Goal: Transaction & Acquisition: Subscribe to service/newsletter

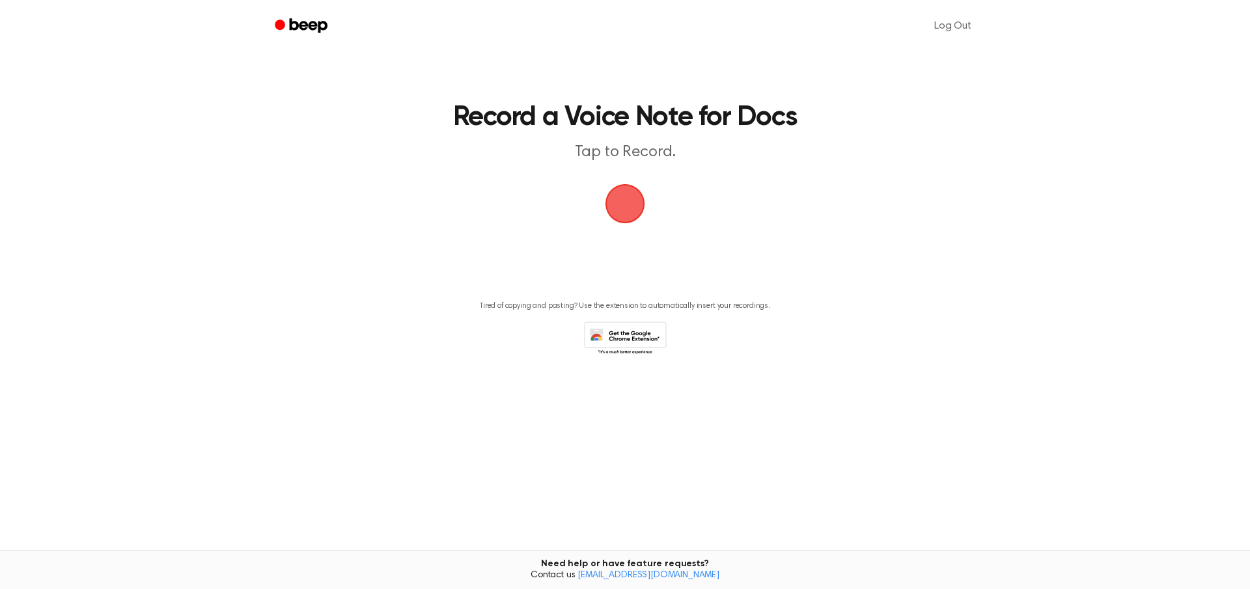
click at [617, 210] on span "button" at bounding box center [625, 204] width 70 height 70
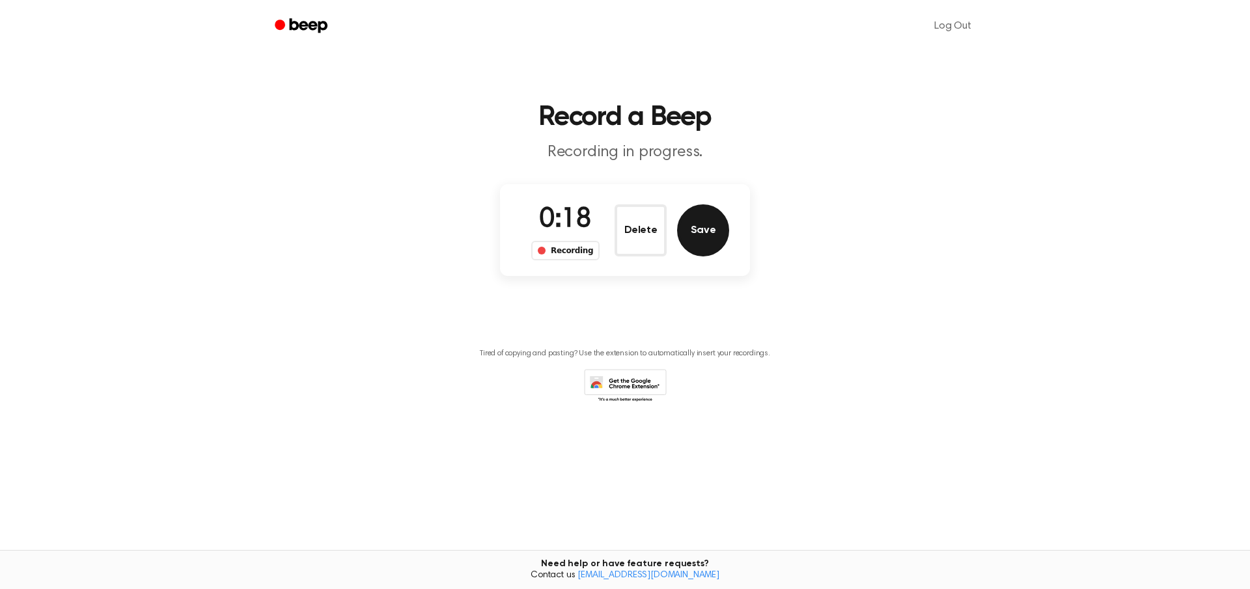
click at [694, 232] on button "Save" at bounding box center [703, 230] width 52 height 52
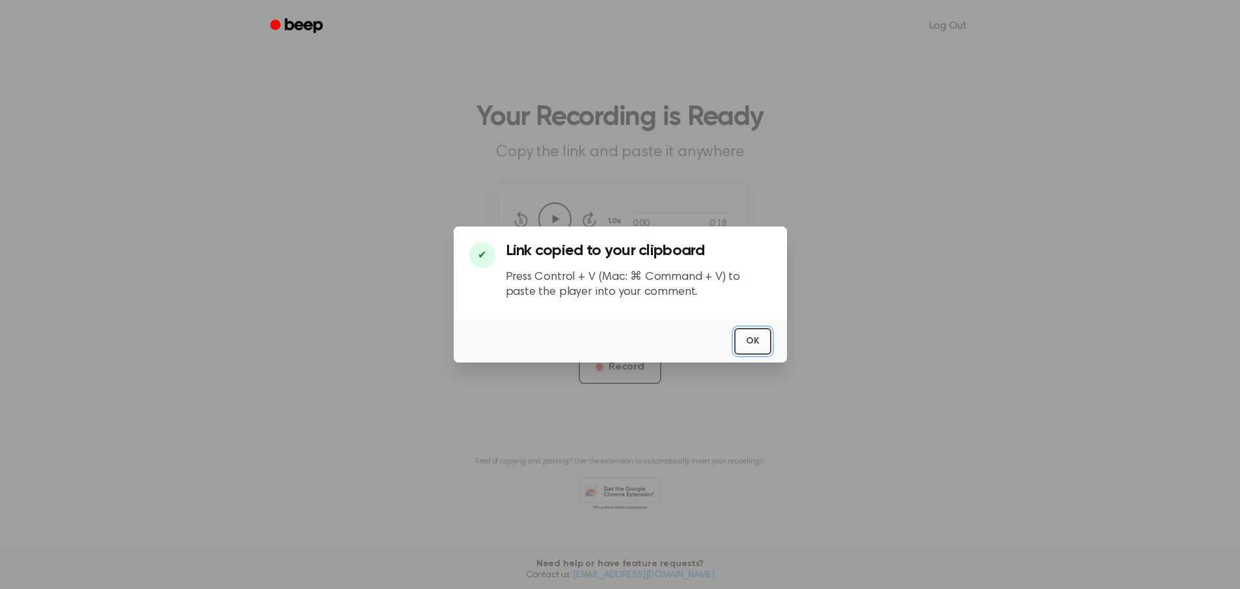
click at [752, 341] on button "OK" at bounding box center [752, 341] width 37 height 27
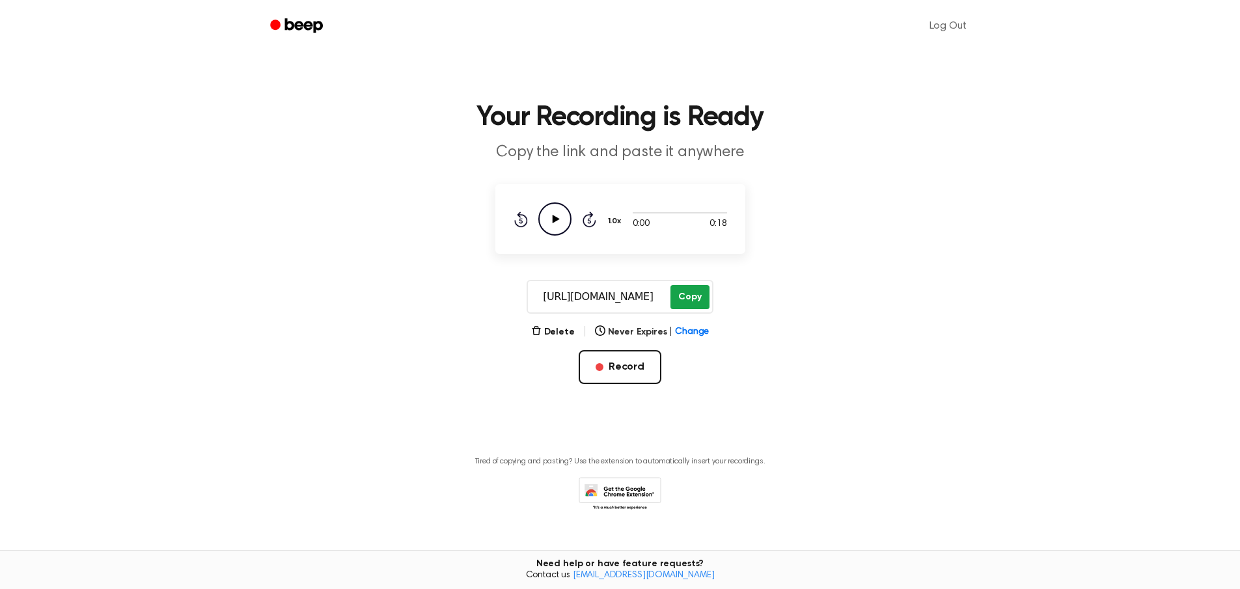
click at [695, 298] on button "Copy" at bounding box center [690, 297] width 38 height 24
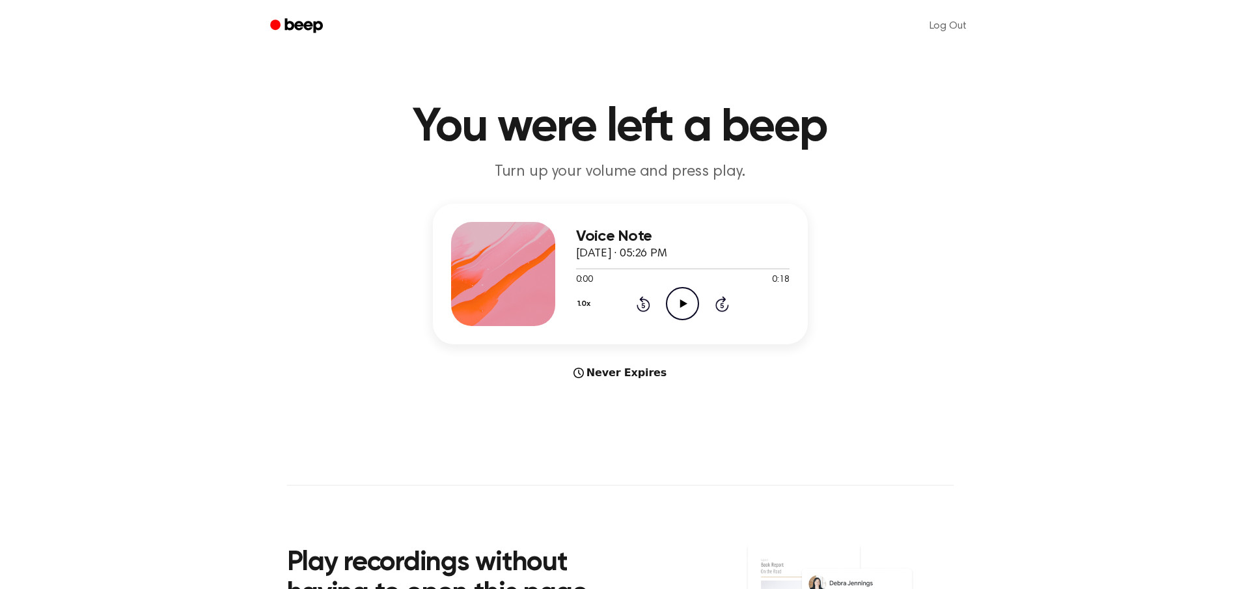
click at [688, 302] on icon "Play Audio" at bounding box center [682, 303] width 33 height 33
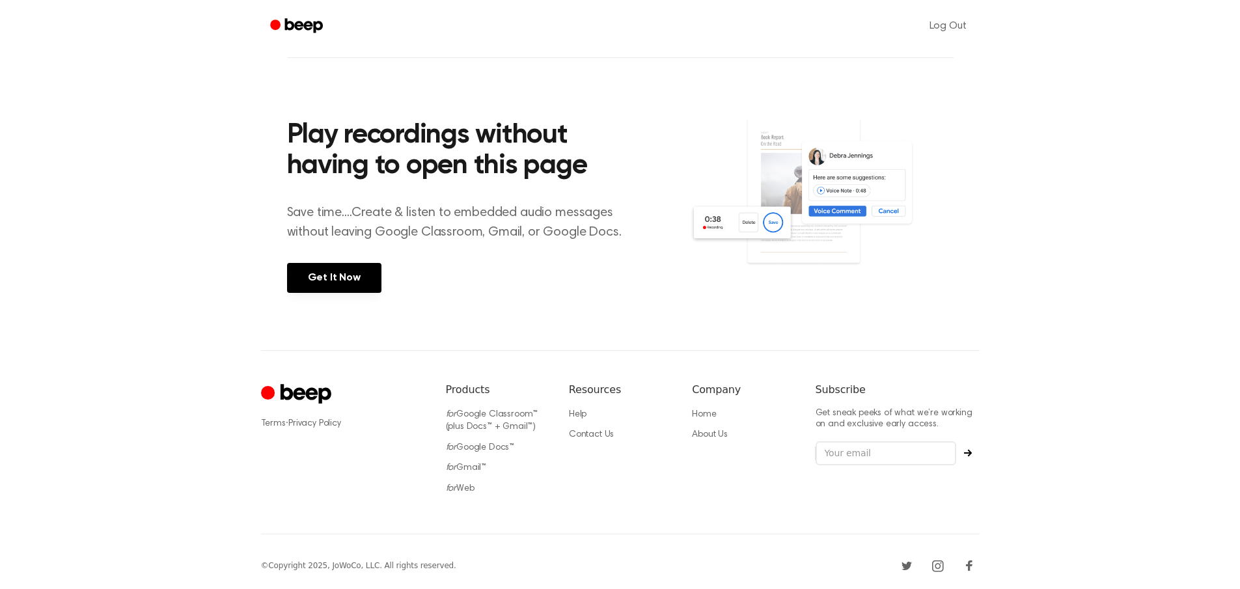
scroll to position [432, 0]
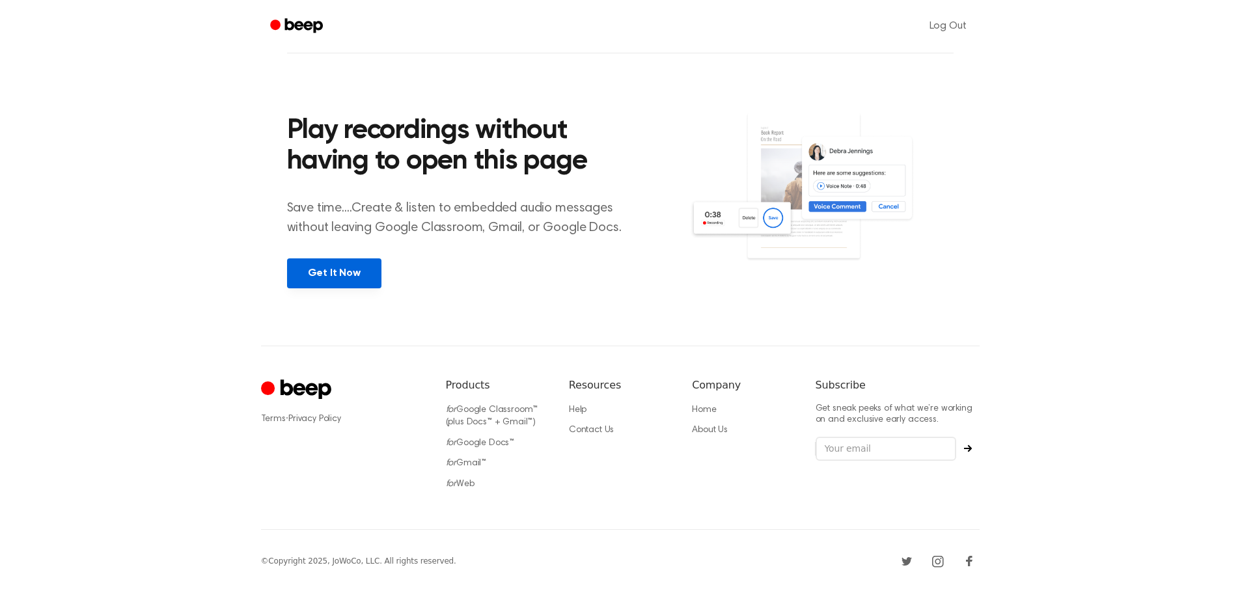
click at [350, 268] on link "Get It Now" at bounding box center [334, 273] width 94 height 30
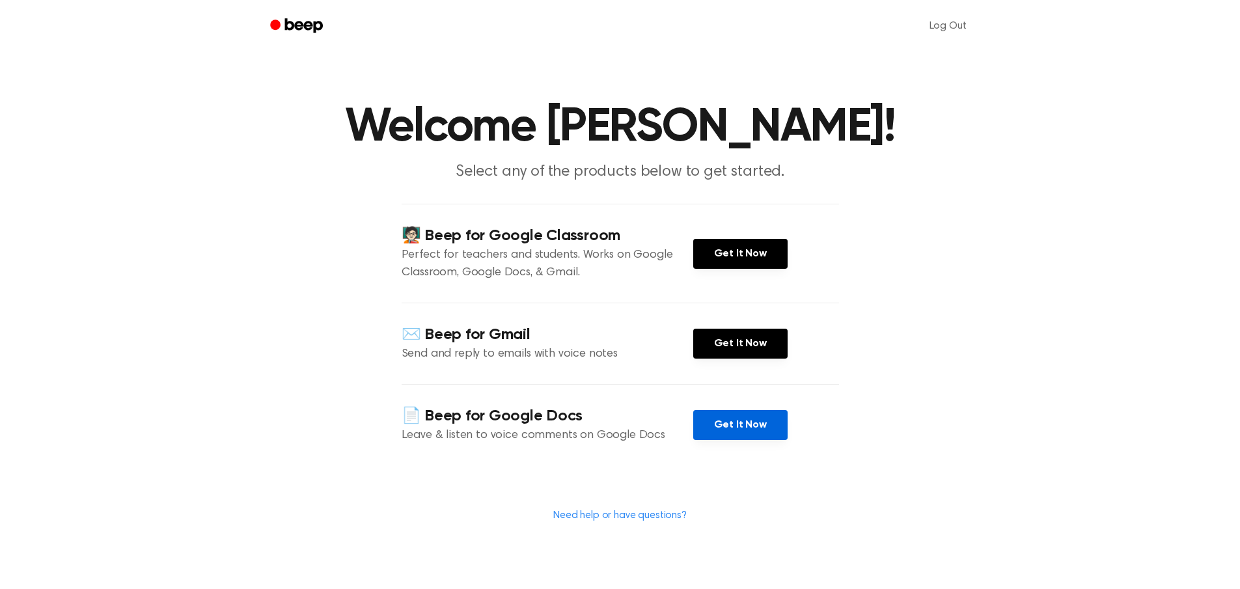
click at [743, 428] on link "Get It Now" at bounding box center [740, 425] width 94 height 30
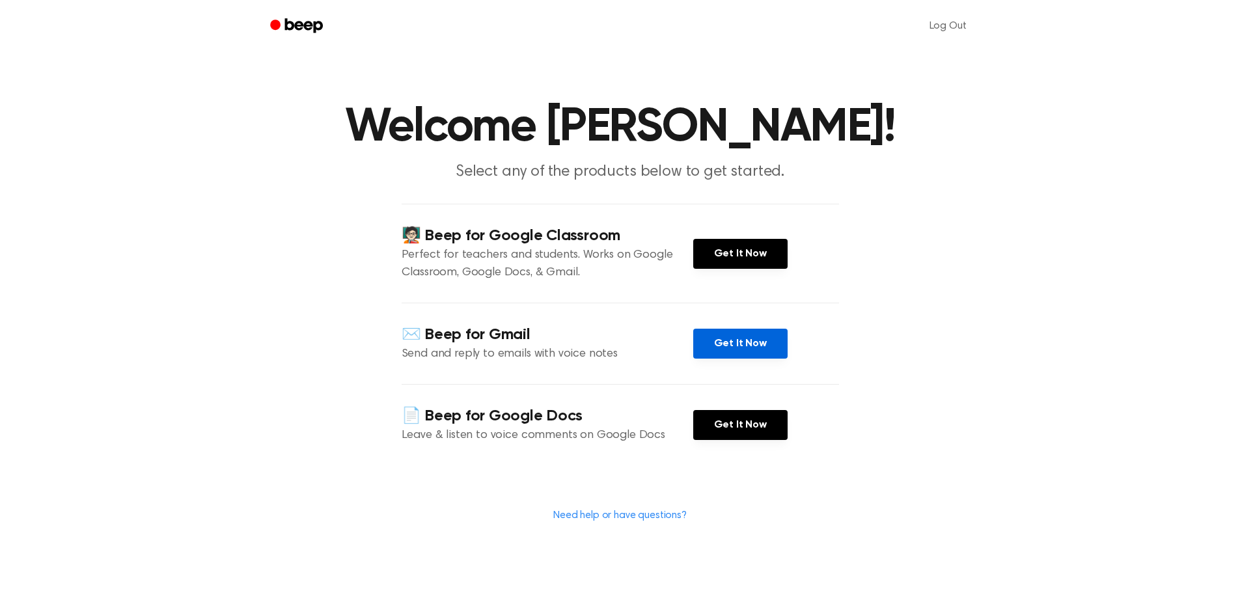
click at [748, 342] on link "Get It Now" at bounding box center [740, 344] width 94 height 30
